Goal: Task Accomplishment & Management: Manage account settings

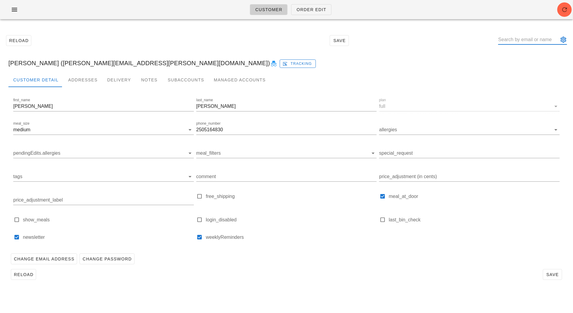
click at [526, 39] on input "text" at bounding box center [528, 40] width 60 height 10
paste input "jusleenvirk@gmail.com"
type input "jusleenvirk@gmail.com"
click at [521, 56] on div "Jusleen Virk jusleenvirk@gmail.com" at bounding box center [561, 63] width 94 height 19
click at [206, 218] on label "login_disabled" at bounding box center [291, 220] width 171 height 6
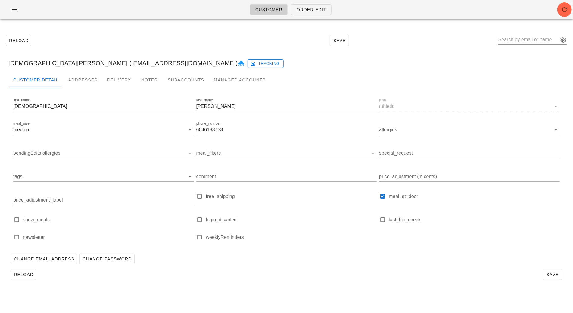
type input "[DEMOGRAPHIC_DATA][PERSON_NAME] ([EMAIL_ADDRESS][DOMAIN_NAME])"
checkbox input "true"
click at [555, 278] on button "Save" at bounding box center [551, 275] width 19 height 11
click at [238, 64] on icon at bounding box center [241, 63] width 7 height 7
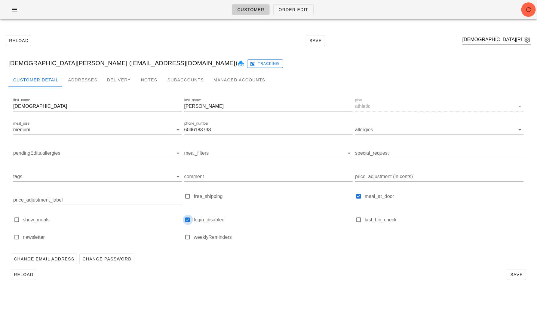
click at [189, 219] on div at bounding box center [188, 220] width 8 height 8
checkbox input "false"
click at [358, 253] on div "Change Email Address Change Password" at bounding box center [268, 260] width 520 height 16
click at [513, 273] on span "Save" at bounding box center [517, 275] width 14 height 5
click at [194, 221] on label "login_disabled" at bounding box center [273, 220] width 159 height 6
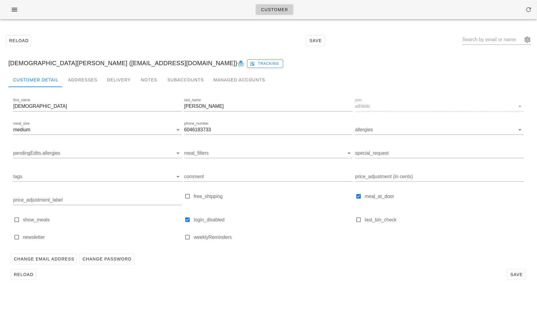
checkbox input "false"
click at [519, 273] on span "Save" at bounding box center [517, 275] width 14 height 5
